Goal: Task Accomplishment & Management: Manage account settings

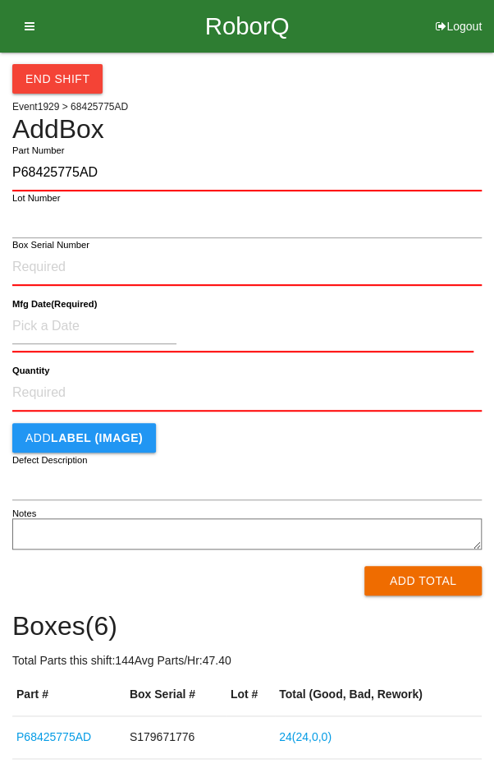
type input "P68425775AD"
click at [38, 248] on label "Box Serial Number" at bounding box center [50, 245] width 77 height 14
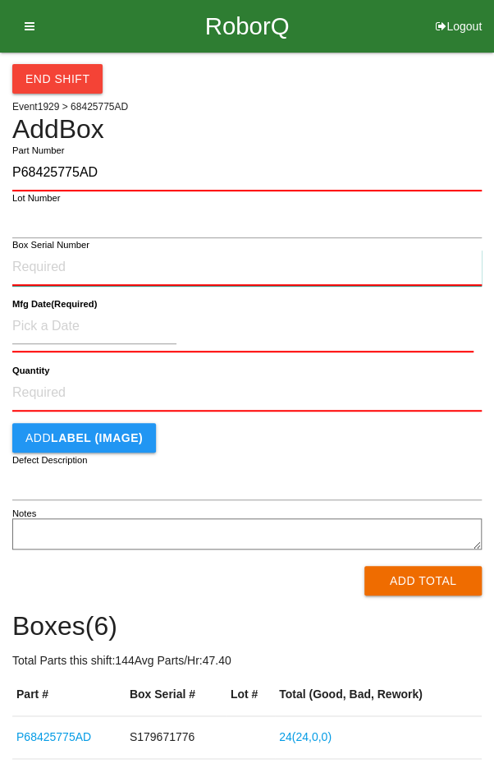
click at [38, 250] on input "Box Serial Number" at bounding box center [247, 268] width 470 height 36
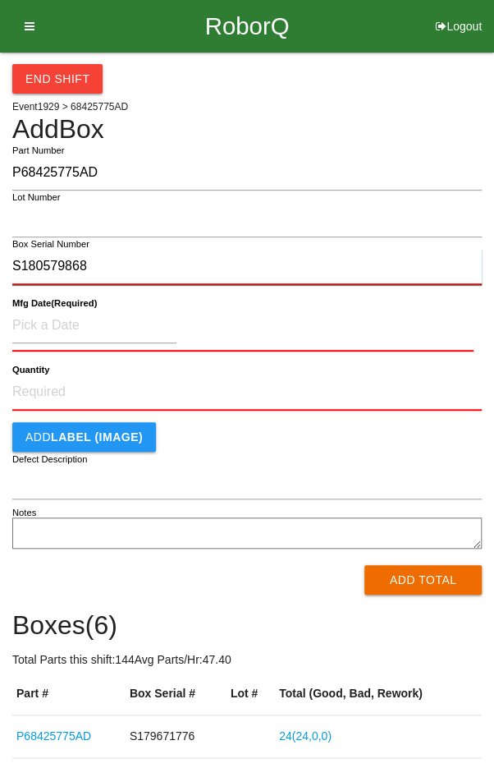
type input "S180579868"
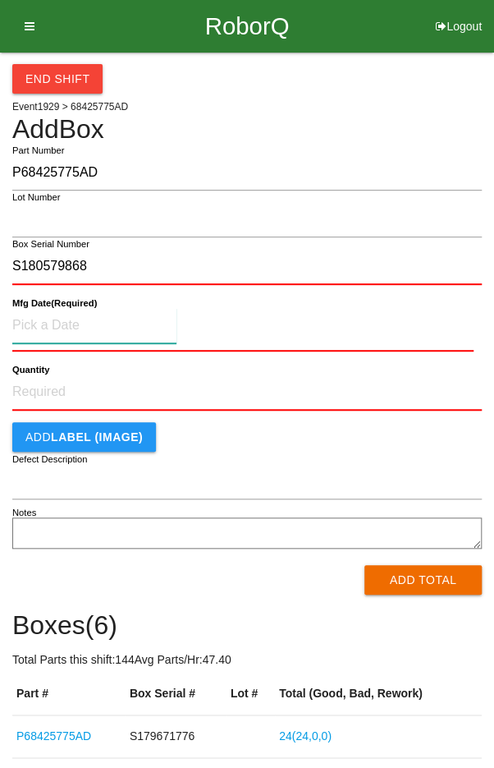
click at [56, 324] on input at bounding box center [94, 325] width 164 height 35
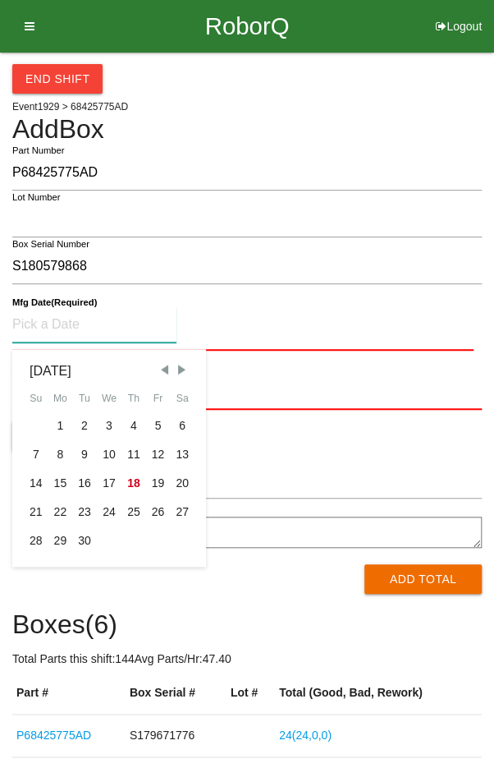
click at [103, 484] on div "17" at bounding box center [109, 483] width 25 height 29
type input "[DATE]"
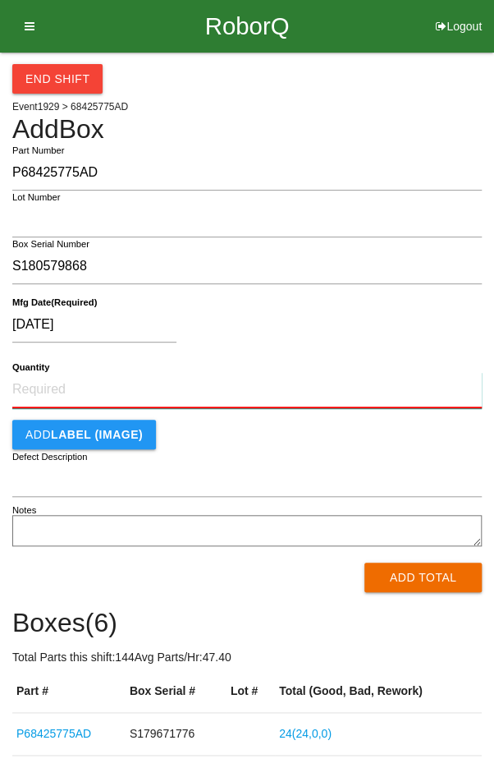
click at [56, 384] on input "Quantity" at bounding box center [247, 390] width 470 height 36
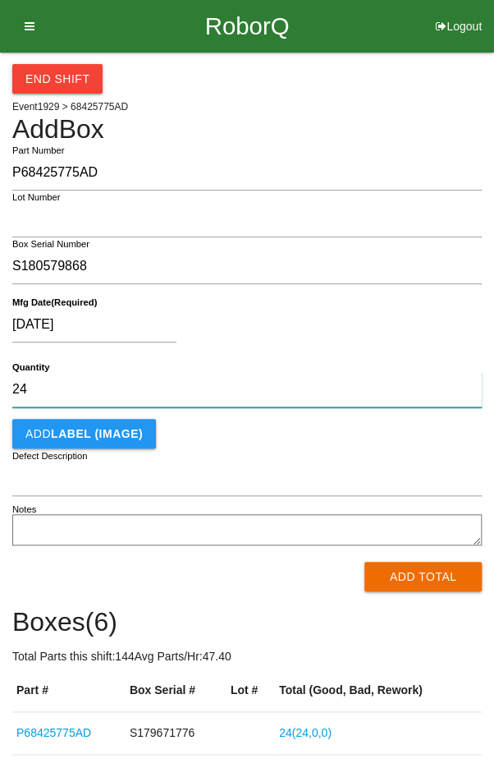
type input "24"
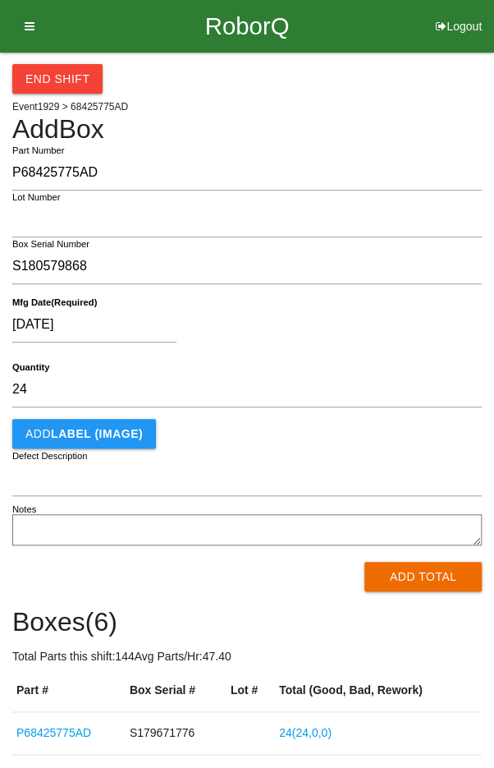
click at [376, 321] on div "[DATE]" at bounding box center [243, 328] width 462 height 42
click at [434, 587] on button "Add Total" at bounding box center [423, 577] width 117 height 30
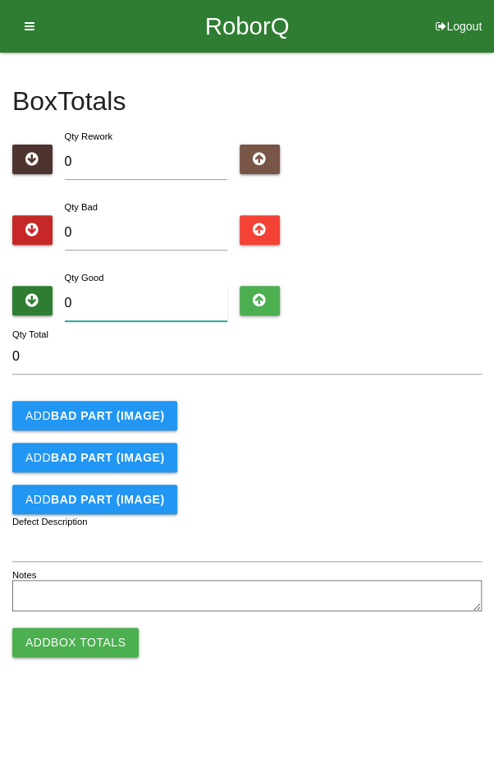
click at [131, 307] on input "0" at bounding box center [146, 303] width 163 height 35
type input "2"
type input "24"
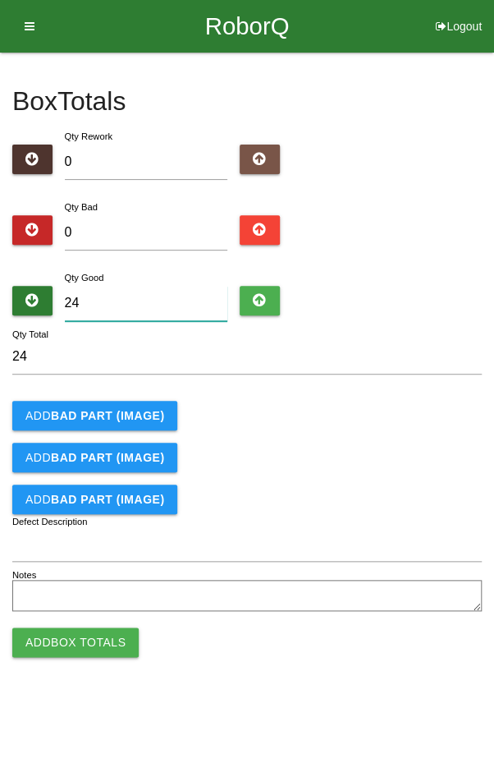
type input "24"
click at [339, 388] on form "24 Qty Total Add BAD PART (IMAGE) Add BAD PART (IMAGE) Add BAD PART (IMAGE) Def…" at bounding box center [247, 477] width 470 height 277
click at [71, 641] on button "Add Box Totals" at bounding box center [75, 642] width 126 height 30
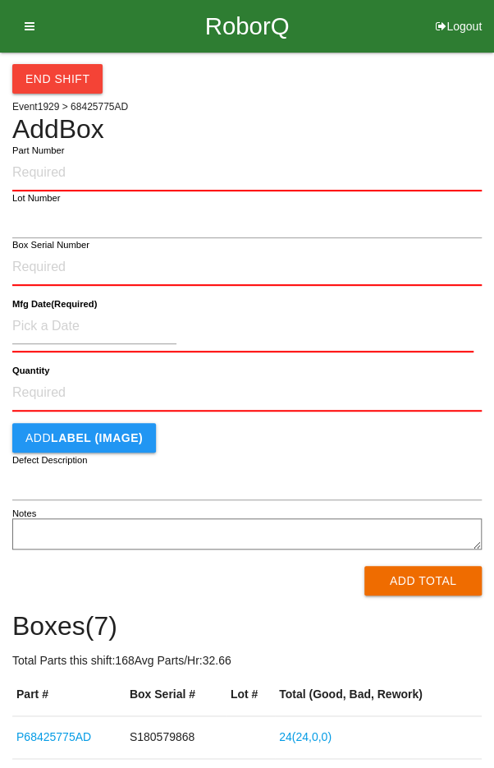
click at [383, 99] on div "End Shift Event 1929 > 68425775AD Add Box Part Number Lot Number Box Serial Num…" at bounding box center [247, 534] width 470 height 962
click at [42, 68] on button "End Shift" at bounding box center [57, 79] width 90 height 30
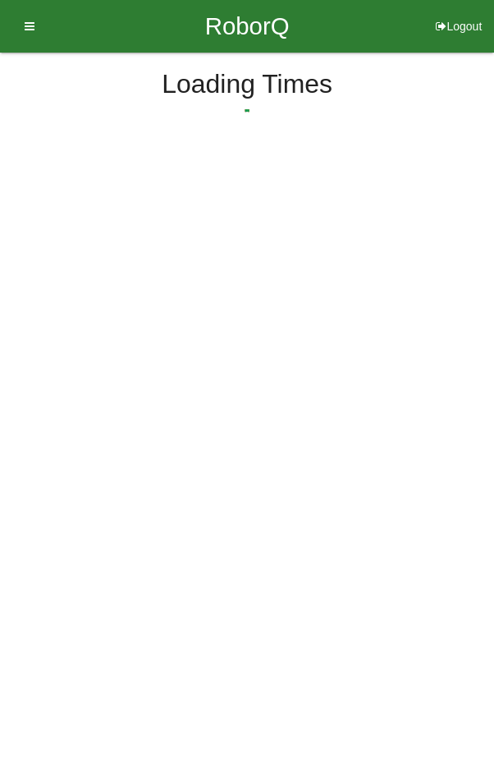
select select "9"
select select "52"
select select "2"
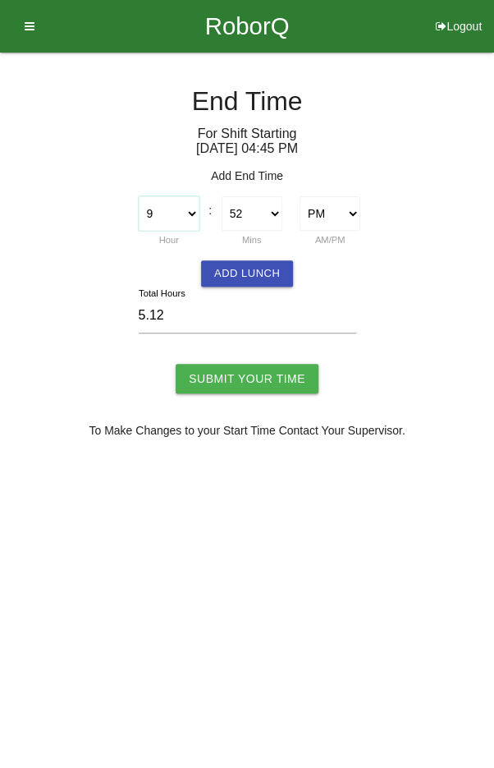
click at [180, 208] on select "1 2 3 4 5 6 7 8 9 10 11 12" at bounding box center [169, 213] width 61 height 34
select select "10"
type input "6.12"
click at [246, 218] on select "00 01 02 03 04 05 06 07 08 09 10 11 12 13 14 15 16 17 18 19 20 21 22 23 24 25 2…" at bounding box center [252, 213] width 61 height 34
select select "0"
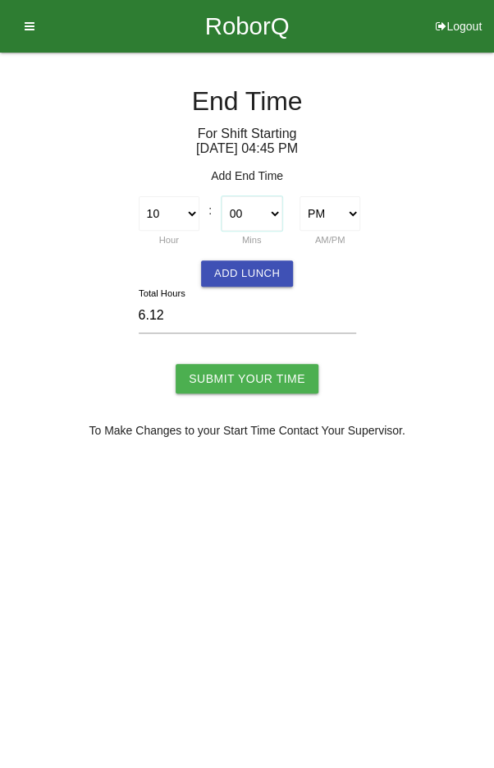
type input "5.25"
click at [243, 374] on input "Submit Your Time" at bounding box center [247, 379] width 143 height 30
type input "Processing..."
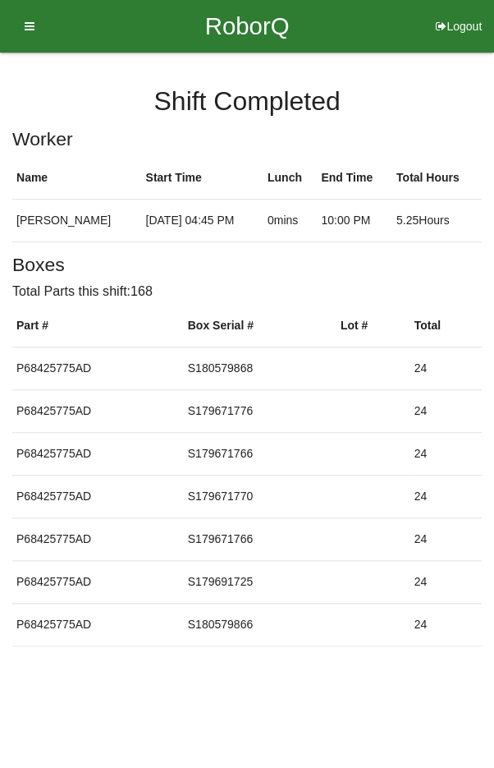
click at [28, 18] on icon at bounding box center [24, 26] width 21 height 53
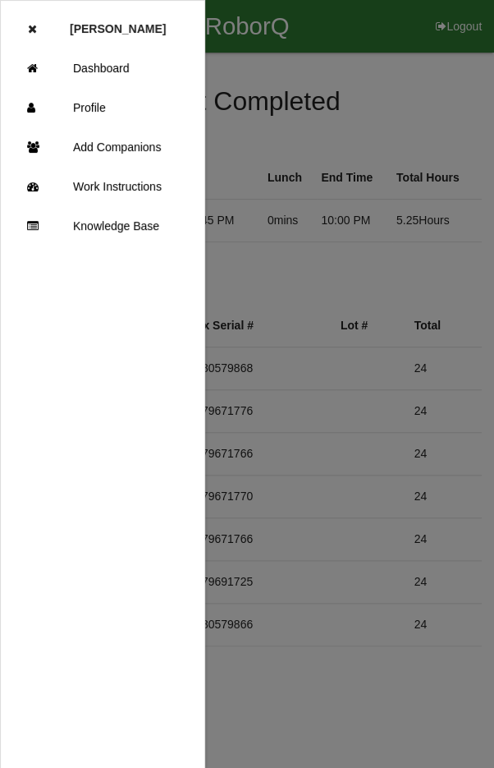
click at [109, 69] on link "Dashboard" at bounding box center [103, 67] width 204 height 39
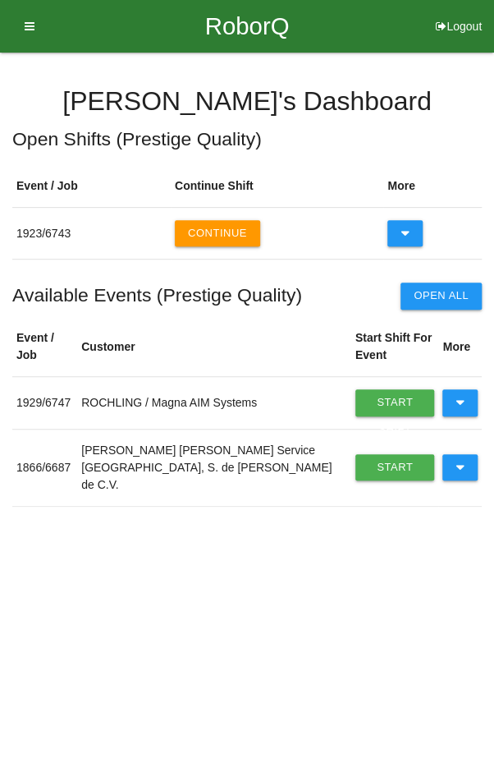
click at [208, 226] on button "Continue" at bounding box center [217, 233] width 85 height 26
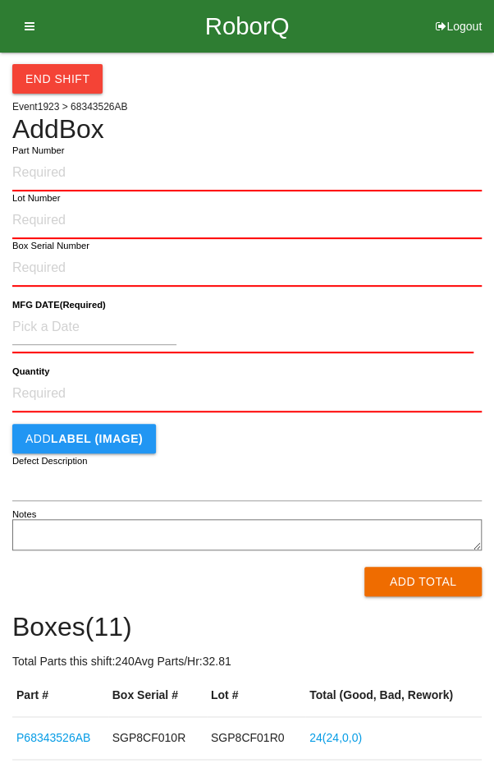
click at [50, 75] on button "End Shift" at bounding box center [57, 79] width 90 height 30
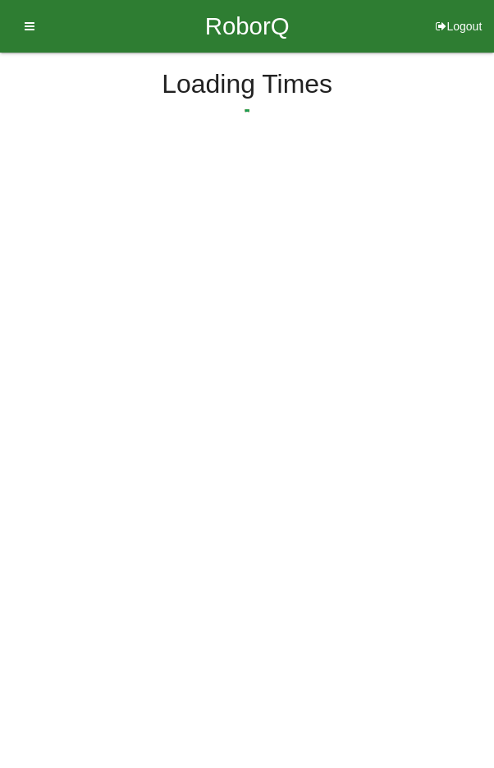
select select "9"
select select "52"
select select "2"
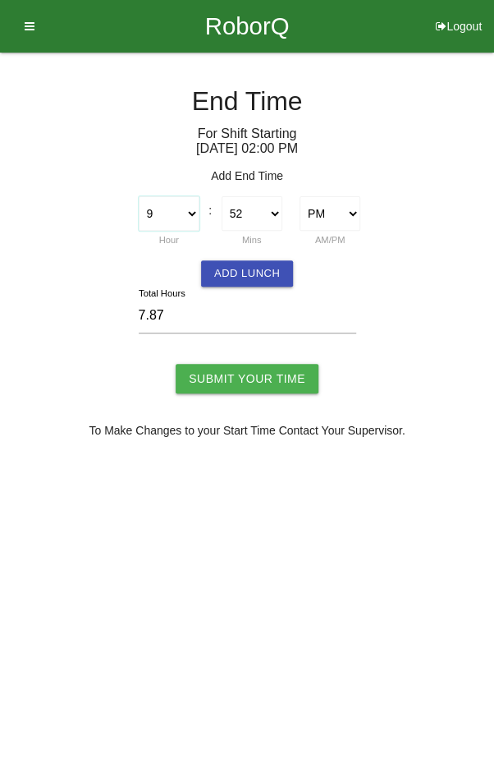
click at [177, 219] on select "1 2 3 4 5 6 7 8 9 10 11 12" at bounding box center [169, 213] width 61 height 34
select select "10"
type input "8.87"
click at [251, 205] on select "00 01 02 03 04 05 06 07 08 09 10 11 12 13 14 15 16 17 18 19 20 21 22 23 24 25 2…" at bounding box center [252, 213] width 61 height 34
select select "0"
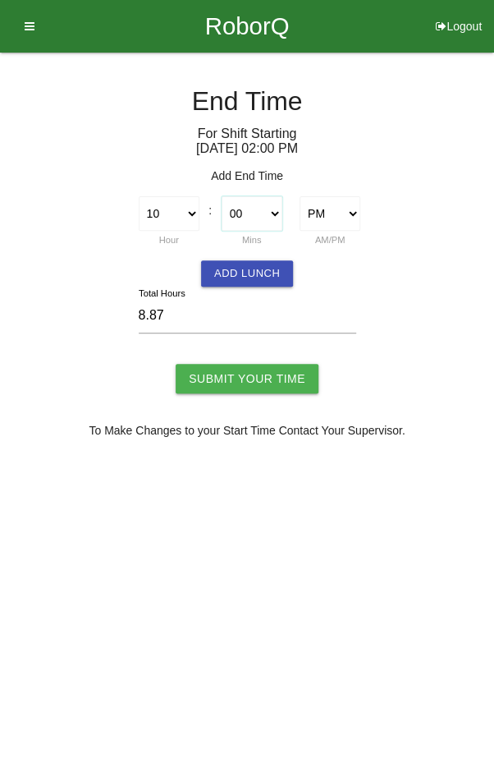
type input "8.00"
click at [268, 373] on input "Submit Your Time" at bounding box center [247, 379] width 143 height 30
type input "Processing..."
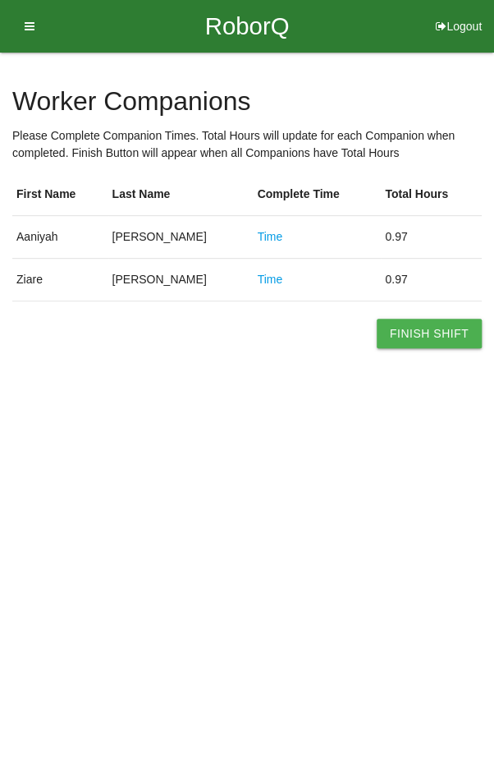
click at [430, 328] on button "Finish Shift" at bounding box center [429, 334] width 105 height 30
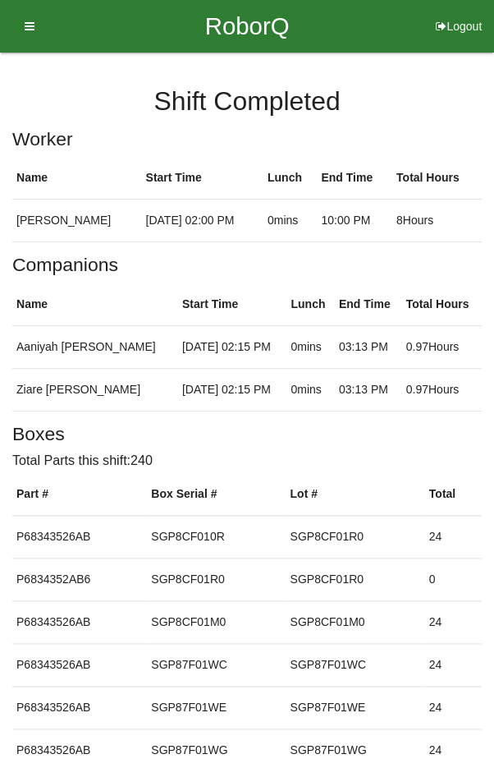
click at [21, 27] on icon at bounding box center [24, 26] width 21 height 53
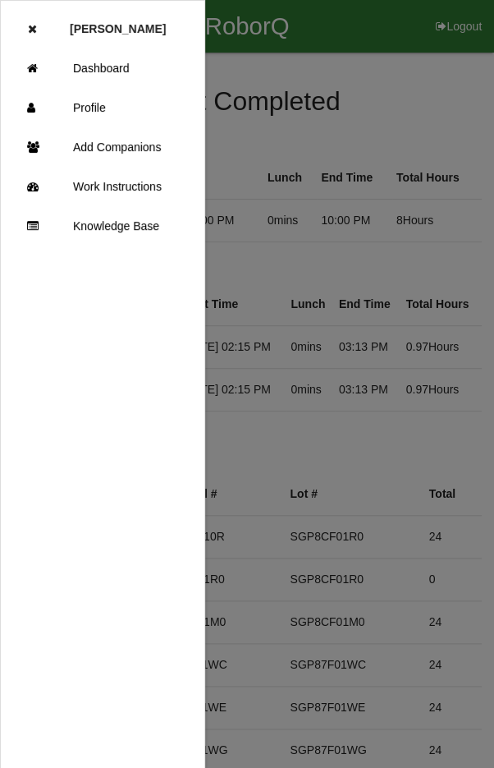
click at [108, 62] on link "Dashboard" at bounding box center [103, 67] width 204 height 39
